Goal: Browse casually

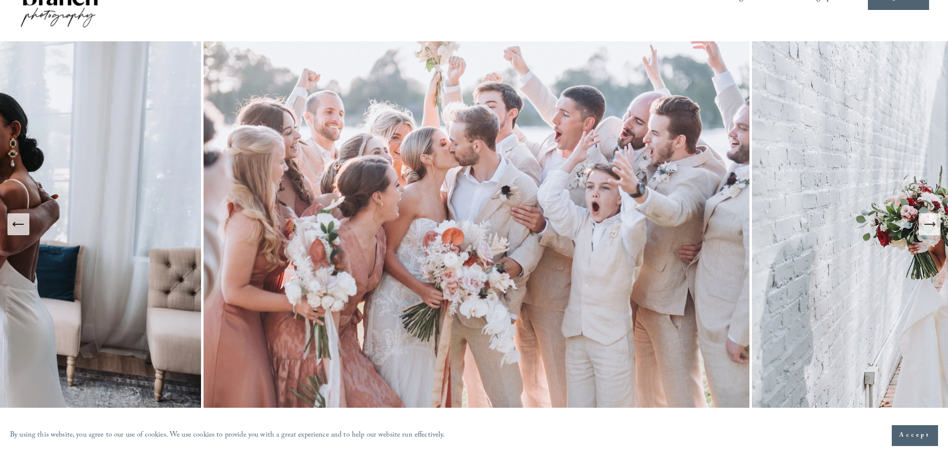
scroll to position [100, 0]
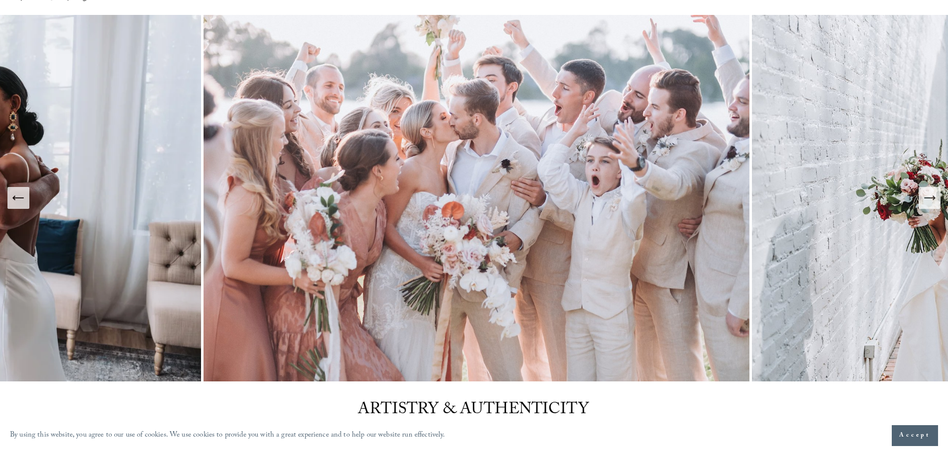
click at [930, 205] on icon "Next Slide" at bounding box center [929, 198] width 14 height 14
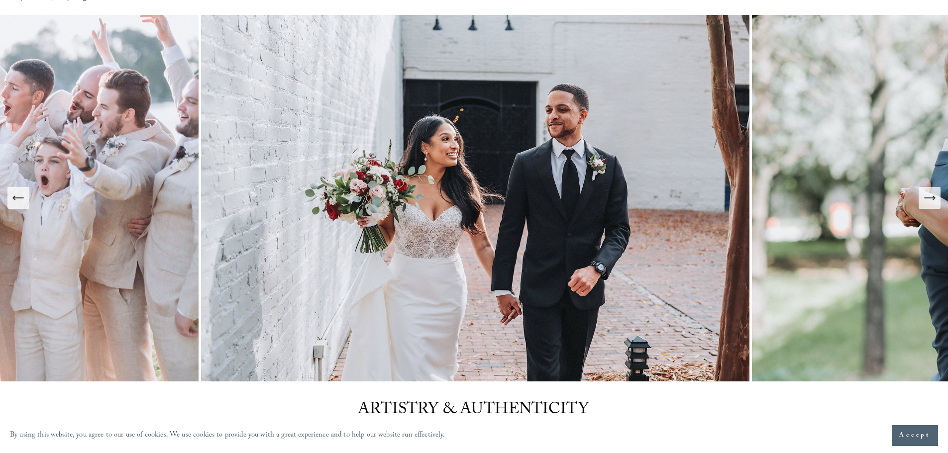
click at [925, 202] on icon "Next Slide" at bounding box center [929, 198] width 14 height 14
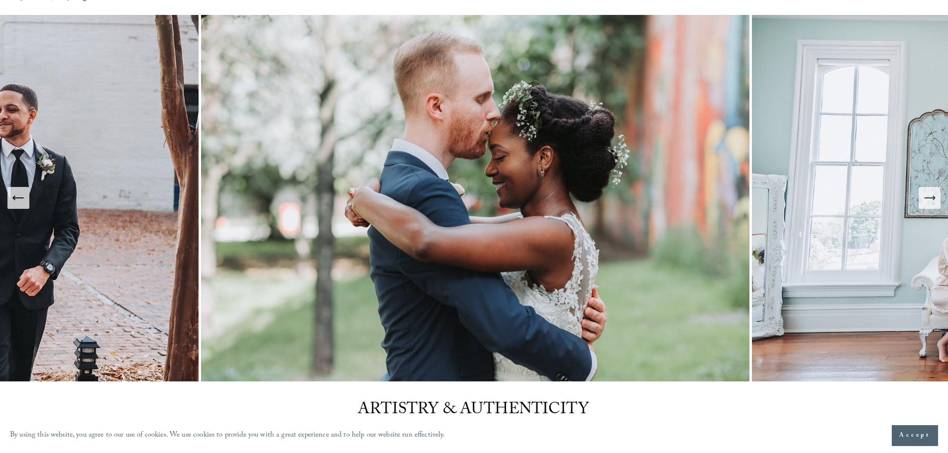
click at [925, 201] on icon "Next Slide" at bounding box center [929, 198] width 14 height 14
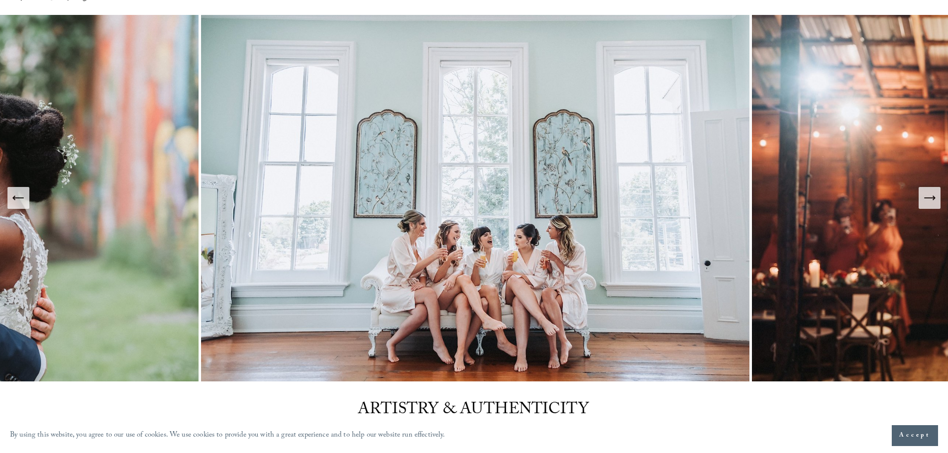
click at [925, 201] on icon "Next Slide" at bounding box center [929, 198] width 14 height 14
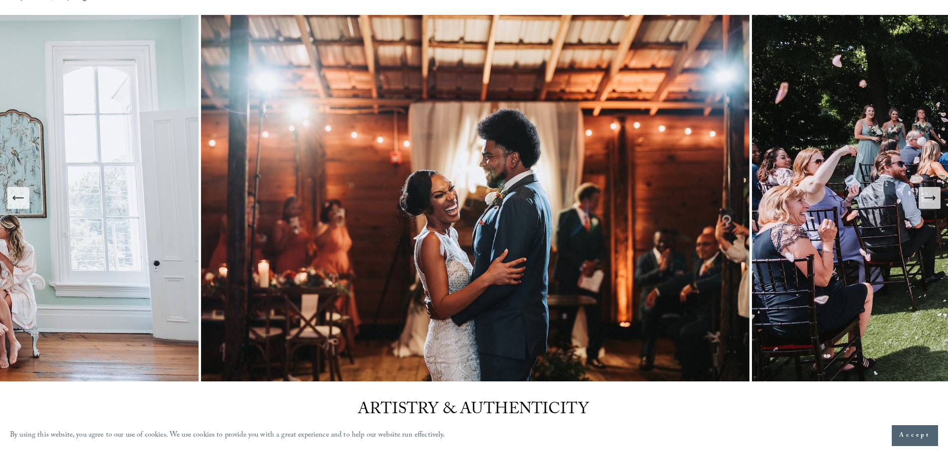
click at [925, 201] on icon "Next Slide" at bounding box center [929, 198] width 14 height 14
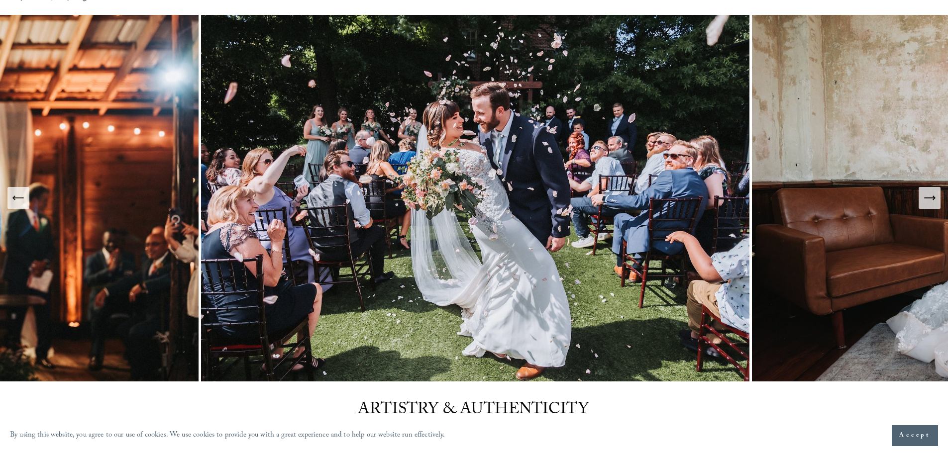
click at [925, 201] on icon "Next Slide" at bounding box center [929, 198] width 14 height 14
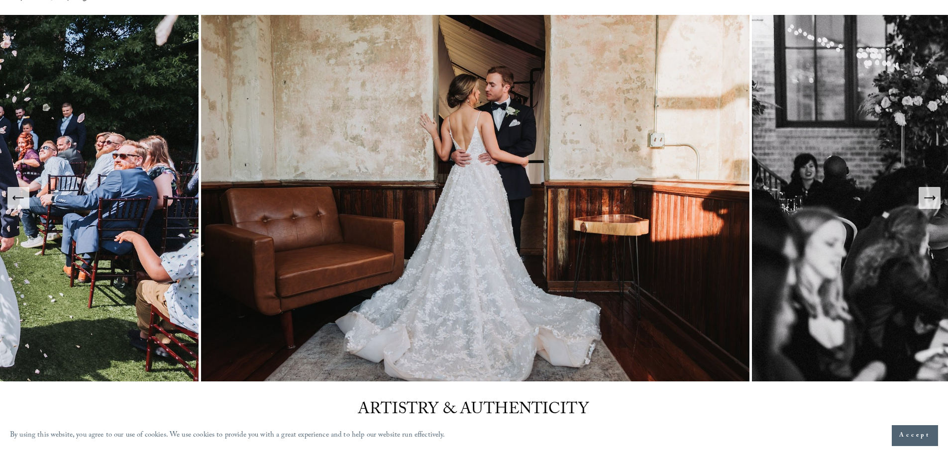
click at [925, 200] on icon "Next Slide" at bounding box center [929, 198] width 14 height 14
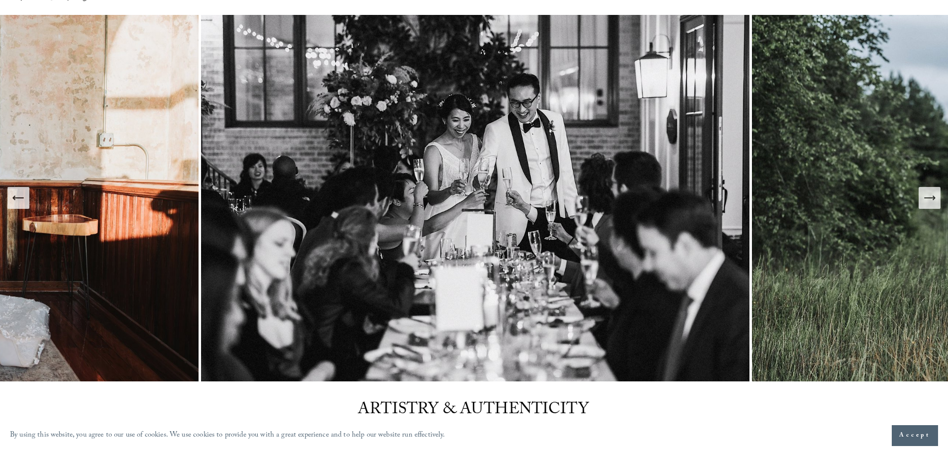
click at [925, 200] on icon "Next Slide" at bounding box center [929, 198] width 14 height 14
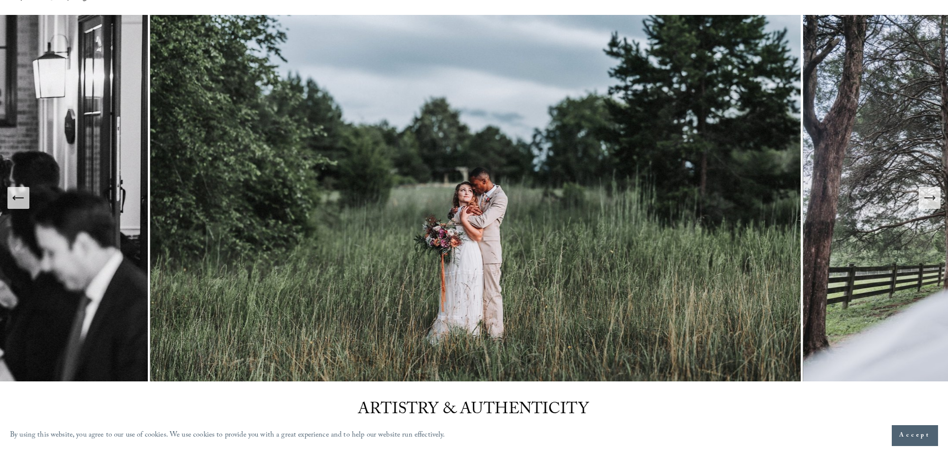
click at [925, 200] on icon "Next Slide" at bounding box center [929, 198] width 14 height 14
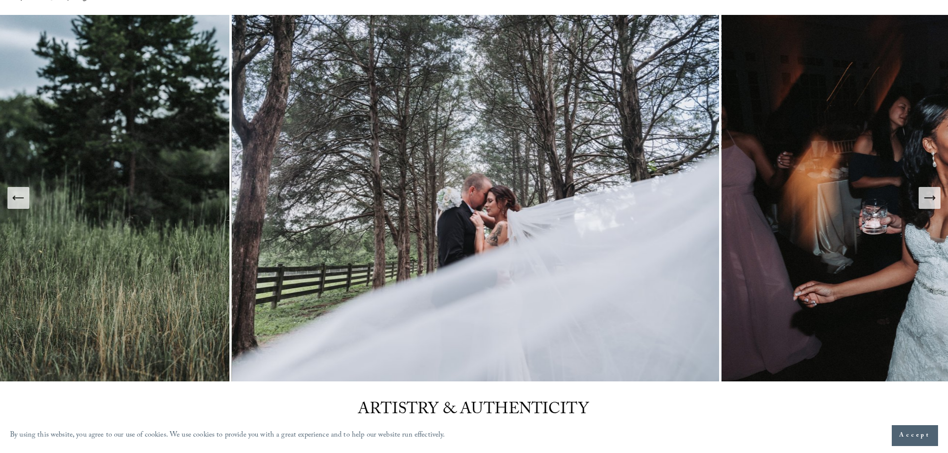
click at [925, 200] on icon "Next Slide" at bounding box center [929, 198] width 14 height 14
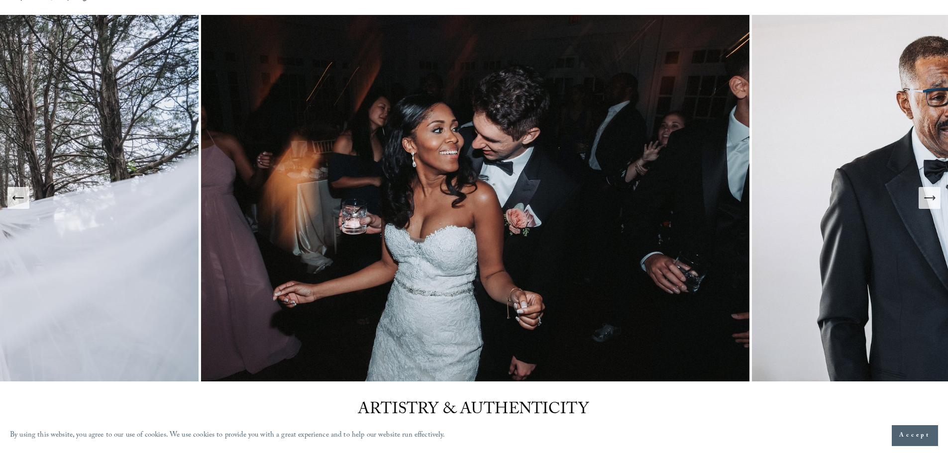
click at [925, 200] on icon "Next Slide" at bounding box center [929, 198] width 14 height 14
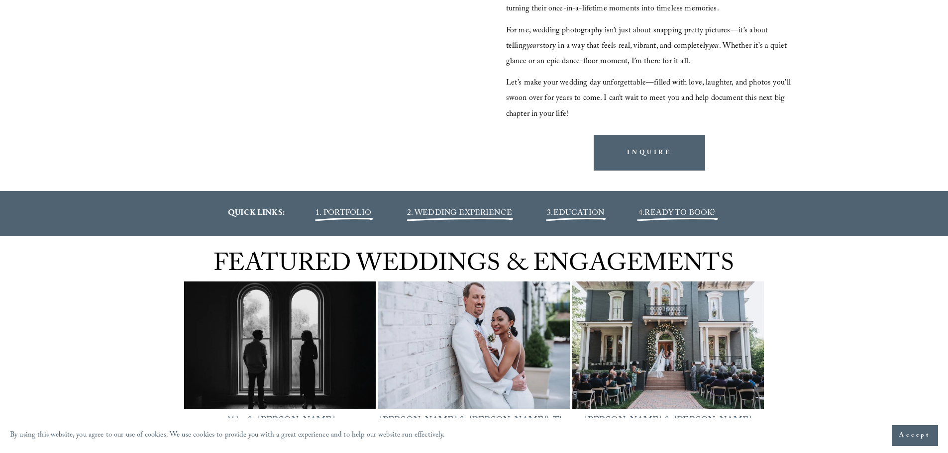
scroll to position [1244, 0]
